Goal: Find specific page/section: Find specific page/section

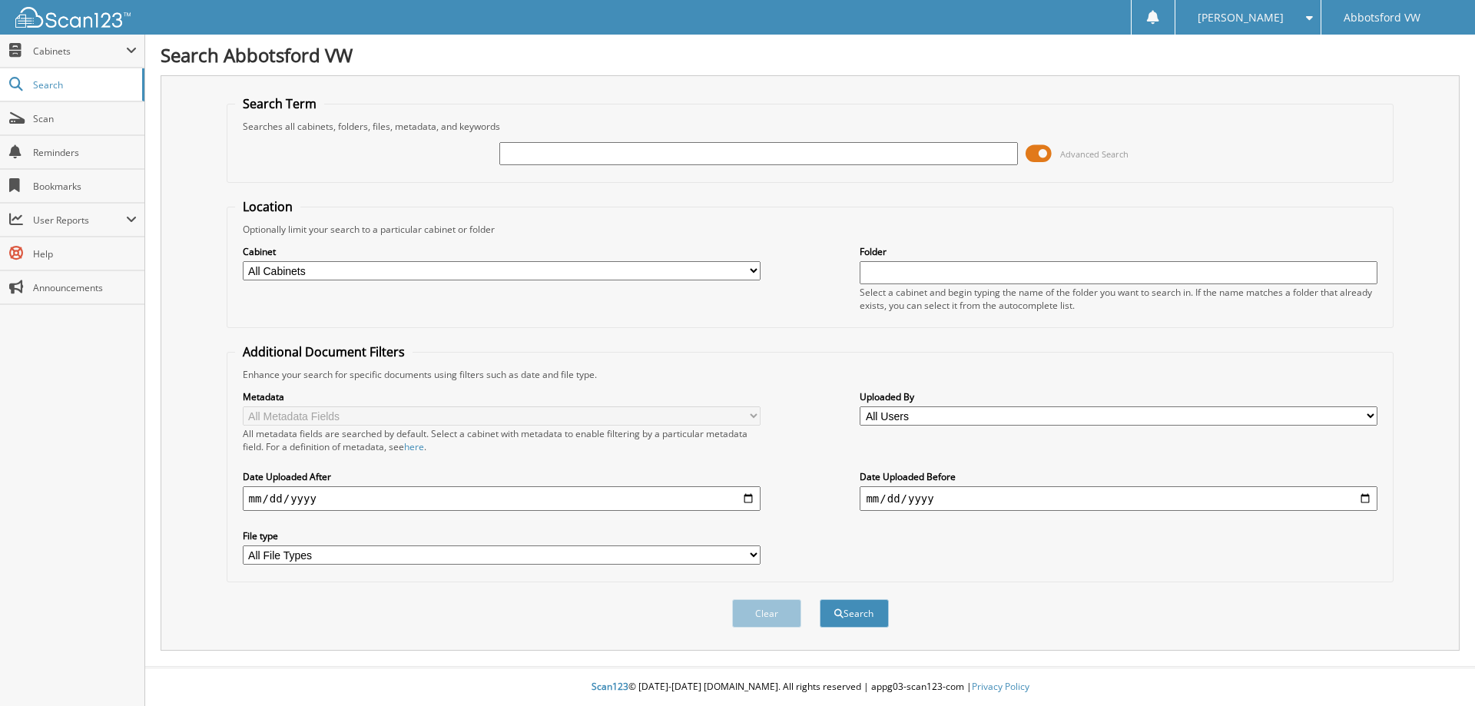
click at [560, 154] on input "text" at bounding box center [758, 153] width 518 height 23
type input "UT007597"
click at [820, 599] on button "Search" at bounding box center [854, 613] width 69 height 28
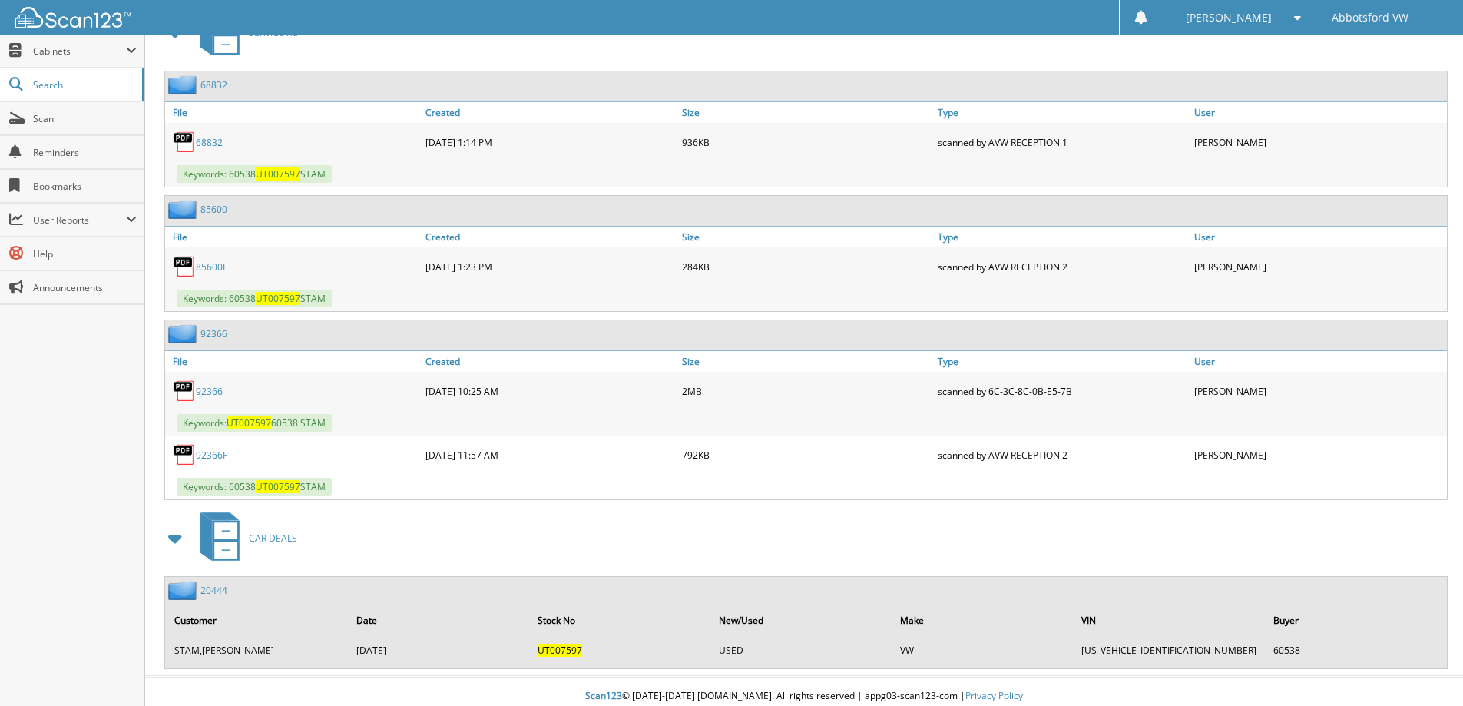
scroll to position [720, 0]
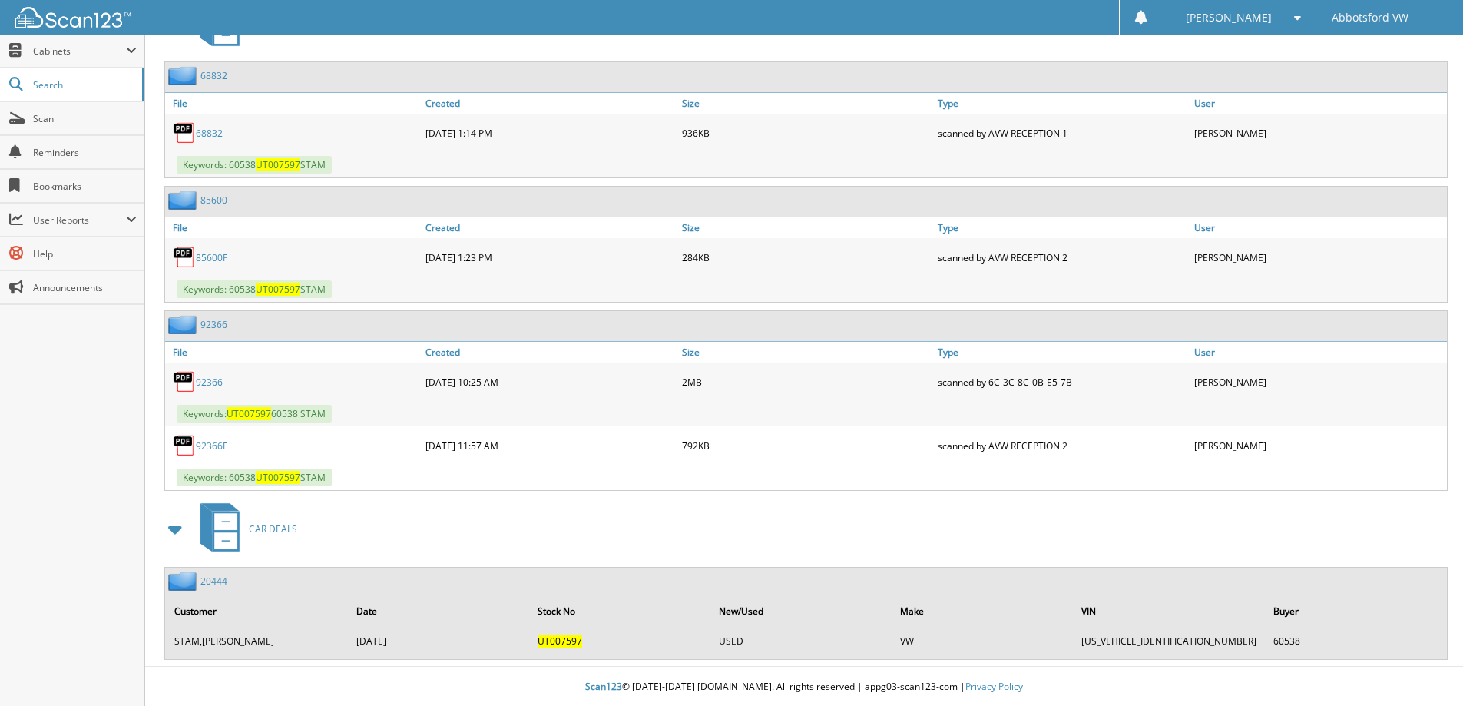
click at [244, 639] on td "STAM,[PERSON_NAME]" at bounding box center [257, 640] width 181 height 25
click at [191, 584] on img at bounding box center [184, 581] width 32 height 19
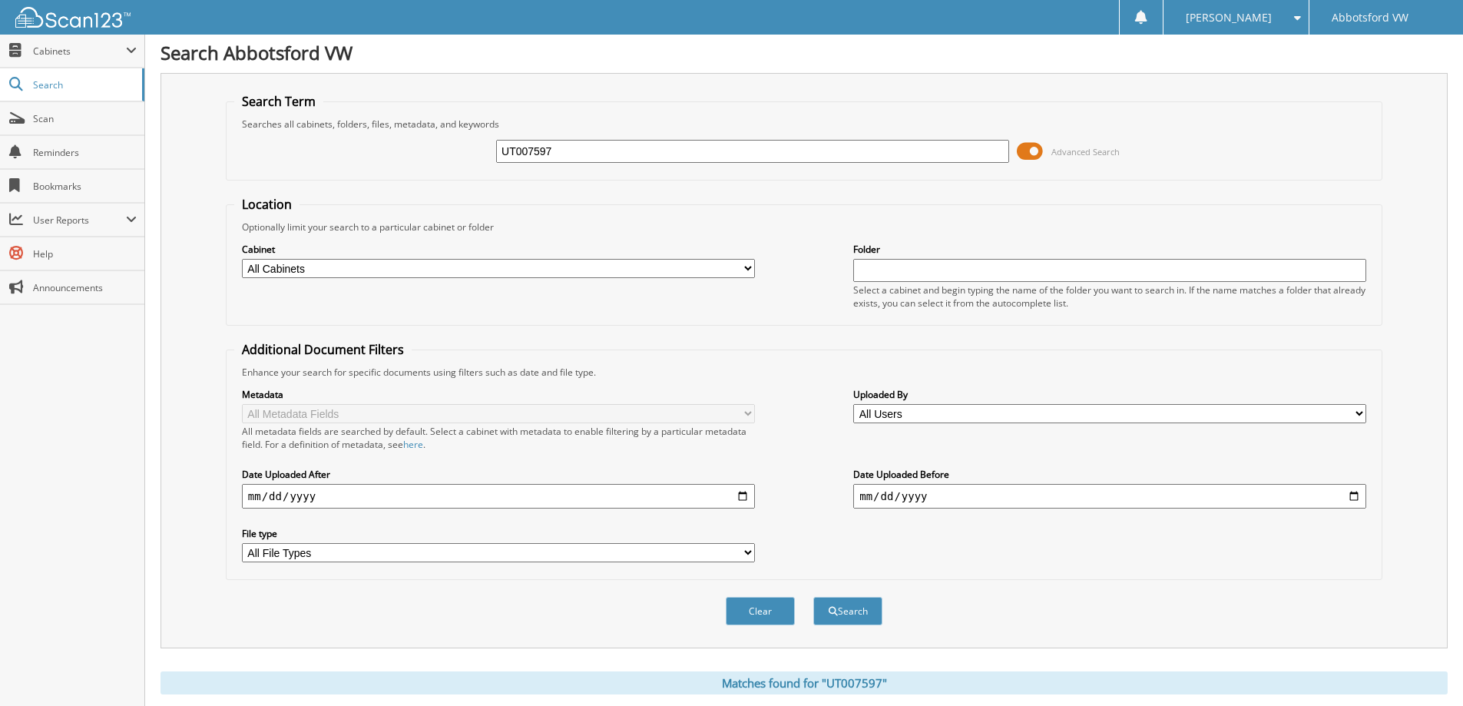
scroll to position [0, 0]
drag, startPoint x: 572, startPoint y: 145, endPoint x: 454, endPoint y: 172, distance: 120.6
click at [454, 172] on div "UT007597 Advanced Search" at bounding box center [804, 153] width 1140 height 41
type input "TS014492"
click at [814, 599] on button "Search" at bounding box center [848, 613] width 69 height 28
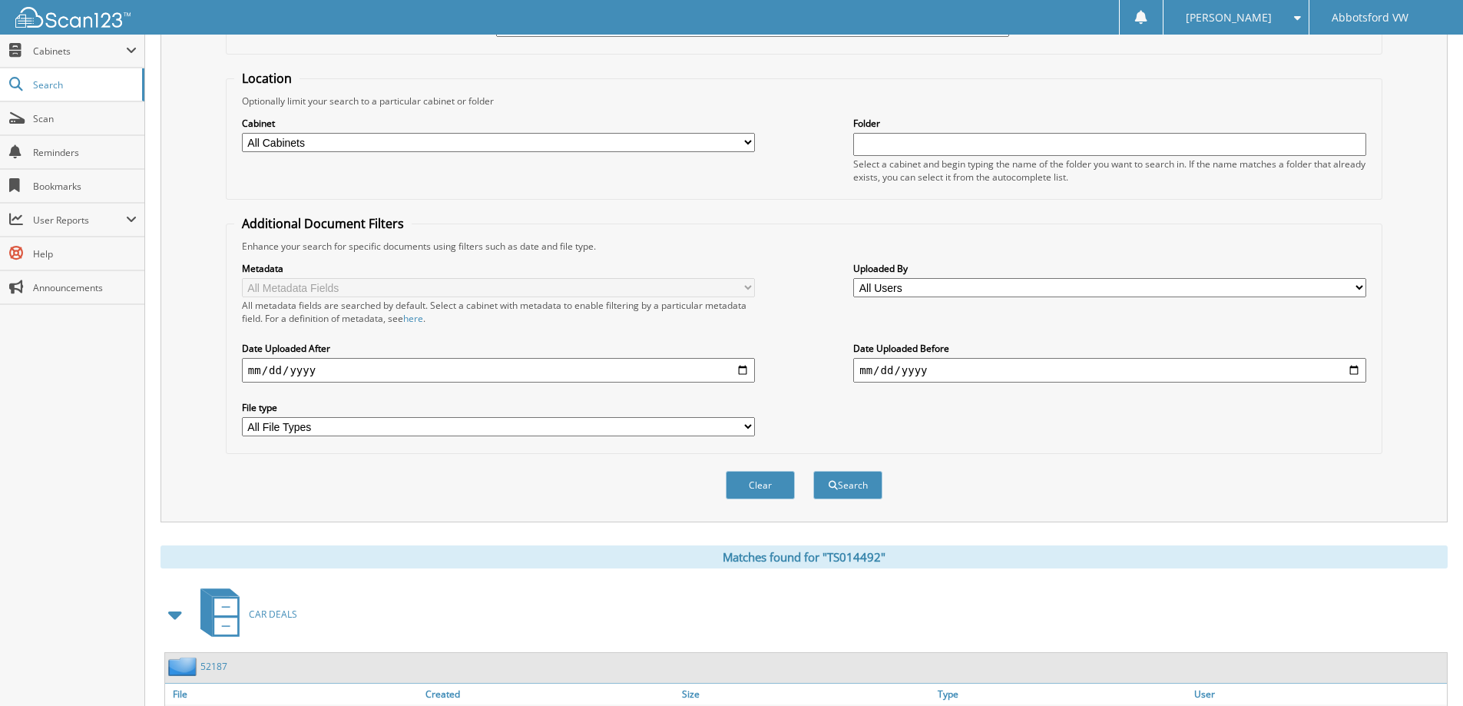
scroll to position [302, 0]
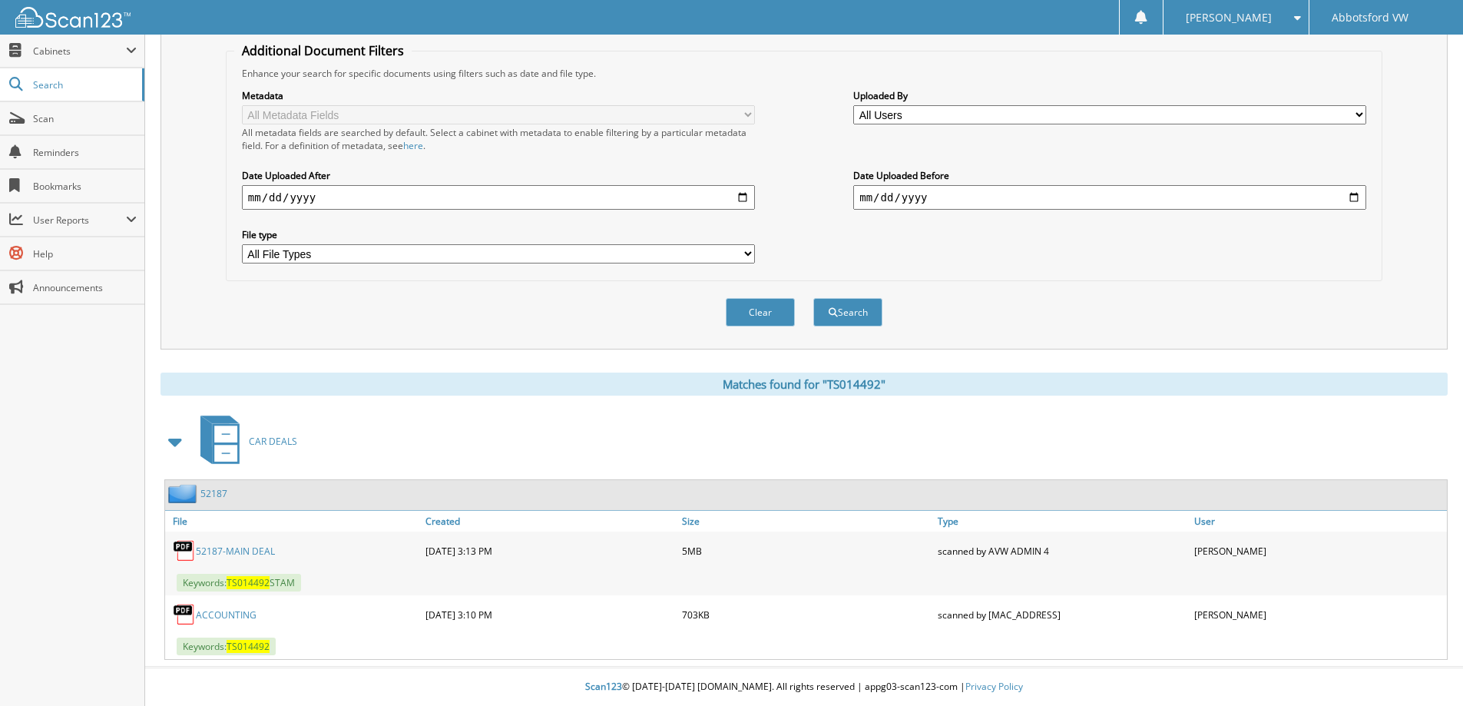
click at [252, 553] on link "52187-MAIN DEAL" at bounding box center [235, 551] width 79 height 13
click at [242, 552] on link "52187-MAIN DEAL" at bounding box center [235, 551] width 79 height 13
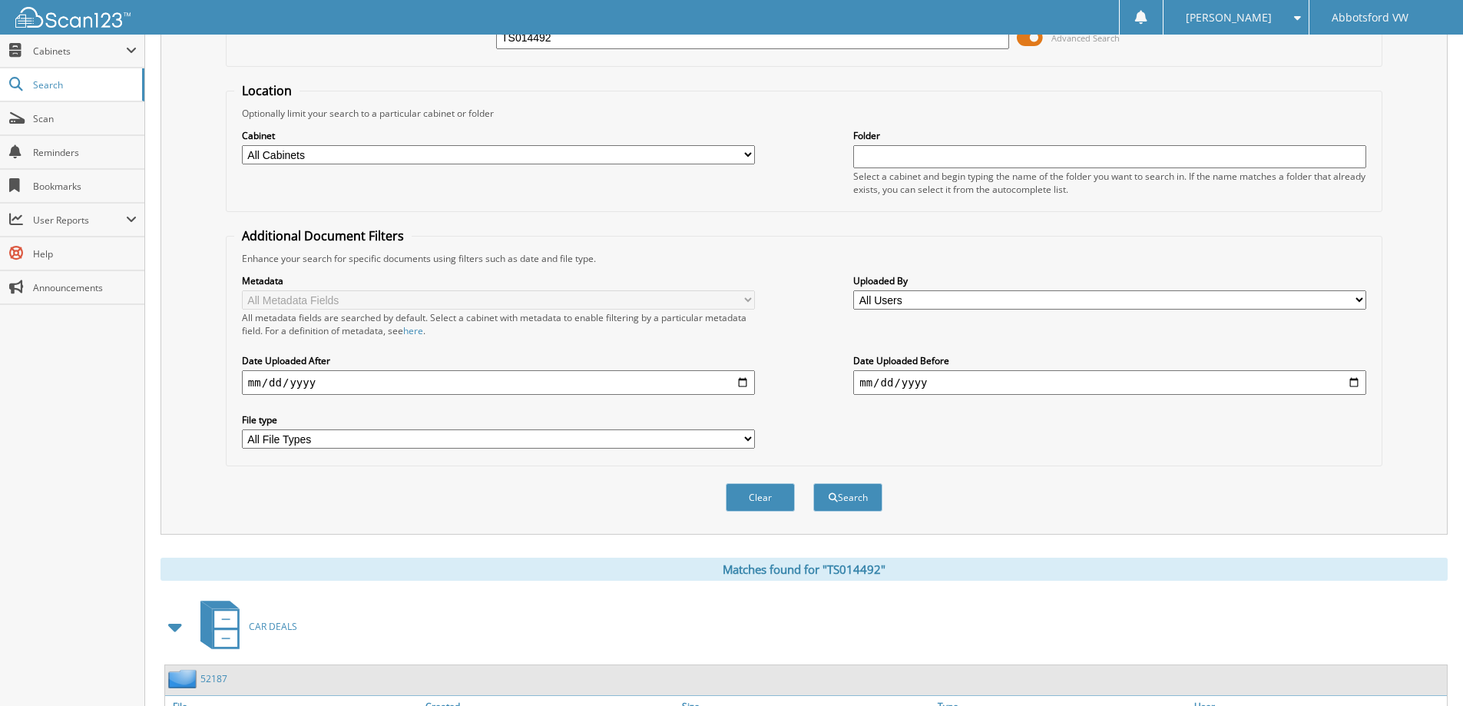
scroll to position [0, 0]
